Goal: Transaction & Acquisition: Purchase product/service

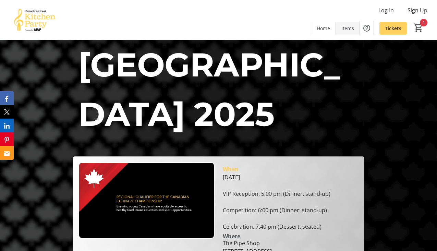
click at [353, 26] on span "Items" at bounding box center [348, 28] width 13 height 7
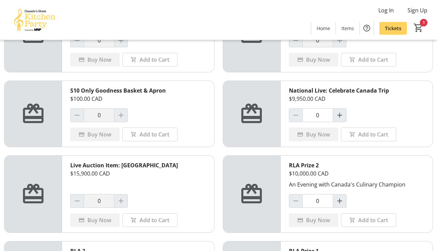
scroll to position [445, 0]
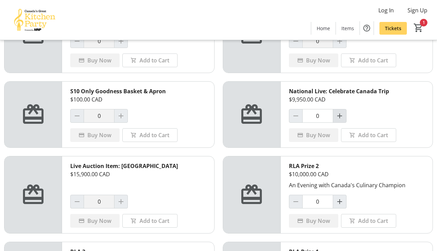
click at [336, 117] on mat-icon "Increment by one" at bounding box center [340, 116] width 8 height 8
click at [366, 135] on span "Add to Cart" at bounding box center [373, 135] width 30 height 8
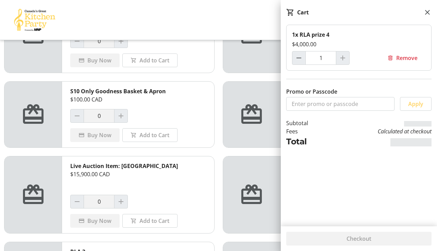
type input "0"
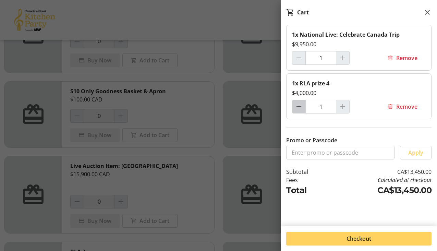
click at [301, 105] on mat-icon "Decrement by one" at bounding box center [299, 107] width 8 height 8
type input "0"
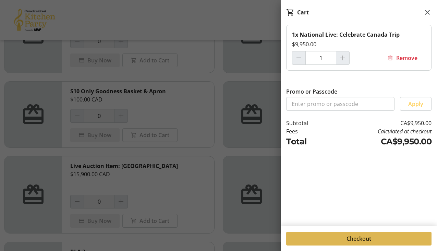
click at [342, 238] on span at bounding box center [358, 239] width 145 height 16
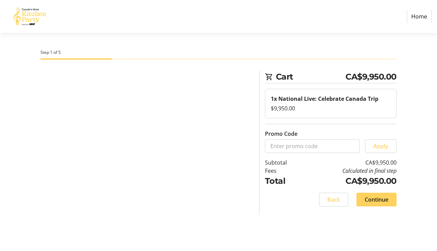
select select "CA"
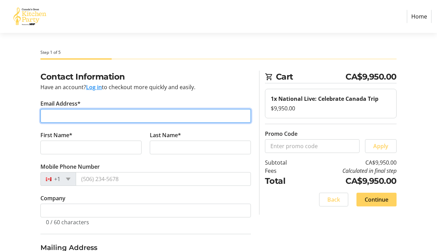
click at [110, 117] on input "Email Address*" at bounding box center [145, 116] width 211 height 14
type input "donna.fuller@mnp.ca"
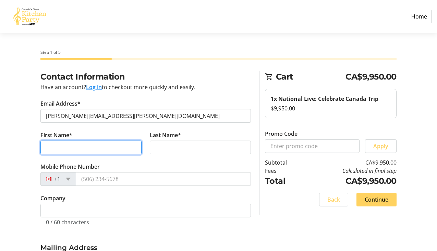
click at [95, 146] on input "First Name*" at bounding box center [90, 148] width 101 height 14
type input "Donna"
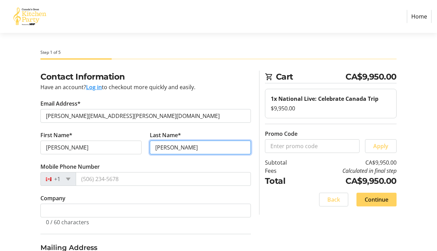
type input "Fuller"
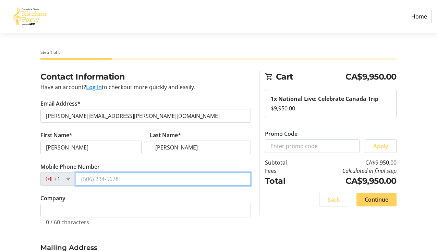
click at [103, 182] on input "Mobile Phone Number" at bounding box center [163, 179] width 175 height 14
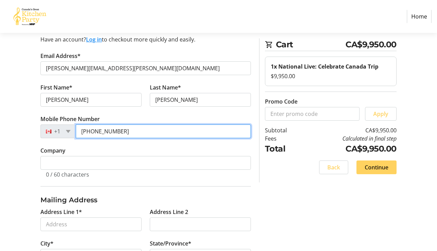
scroll to position [50, 0]
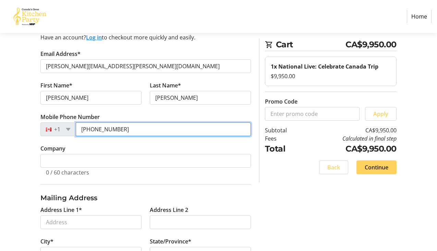
type input "(604) 328-0839"
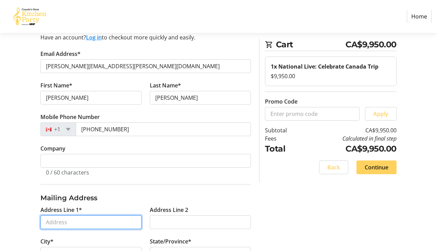
click at [90, 228] on input "Address Line 1*" at bounding box center [90, 222] width 101 height 14
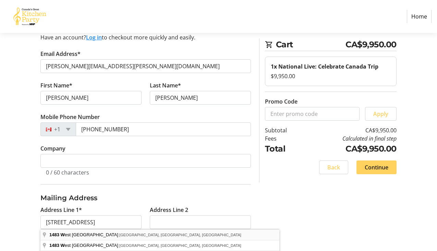
type input "1483 West 7th Avenue"
type input "Vancouver"
select select "BC"
type input "V6H 4H6"
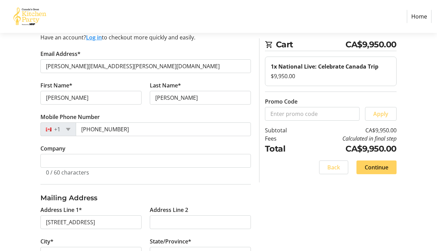
scroll to position [107, 0]
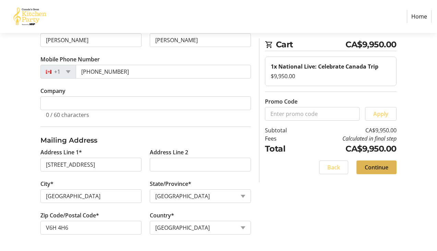
click at [373, 169] on span "Continue" at bounding box center [377, 167] width 24 height 8
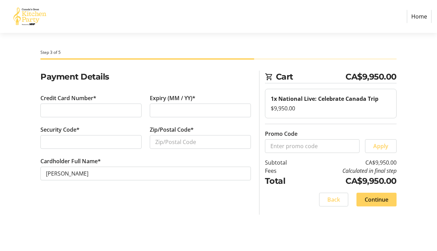
click at [82, 137] on div at bounding box center [90, 142] width 101 height 14
click at [171, 142] on input "Zip/Postal Code*" at bounding box center [200, 142] width 101 height 14
type input "V6H4H6"
click at [384, 198] on span "Continue" at bounding box center [377, 200] width 24 height 8
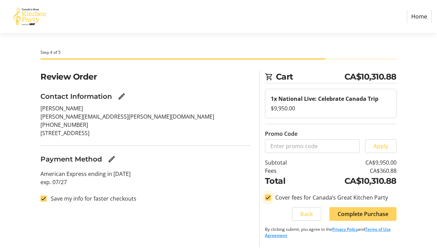
click at [266, 196] on input "Cover fees for Canada’s Great Kitchen Party" at bounding box center [268, 198] width 6 height 6
checkbox input "false"
click at [45, 198] on input "Save my info for faster checkouts" at bounding box center [43, 199] width 6 height 6
checkbox input "false"
click at [372, 213] on span "Complete Purchase" at bounding box center [363, 214] width 51 height 8
